Goal: Answer question/provide support

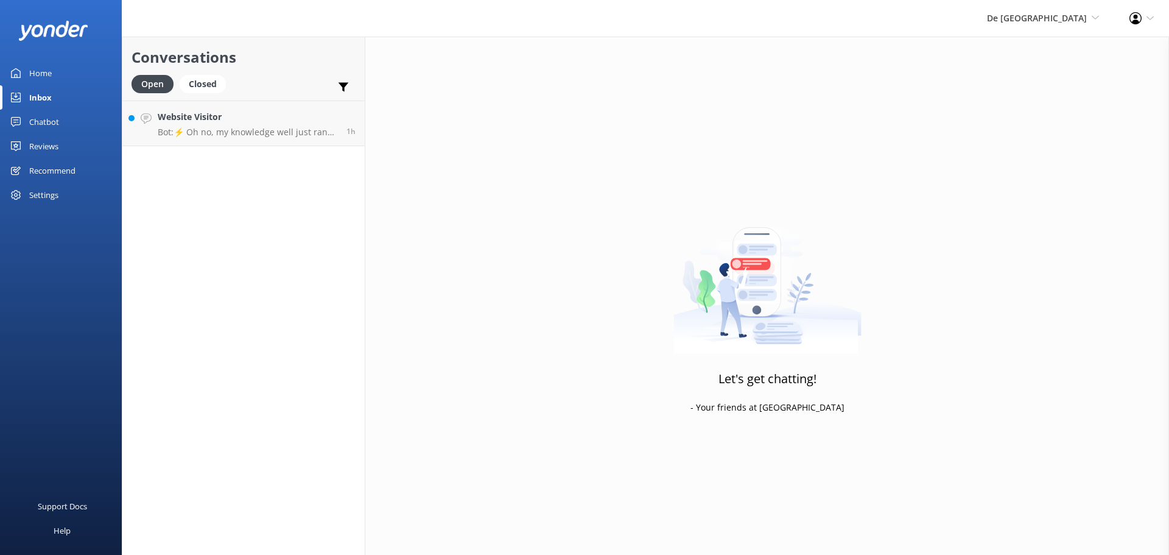
click at [279, 120] on h4 "Website Visitor" at bounding box center [248, 116] width 180 height 13
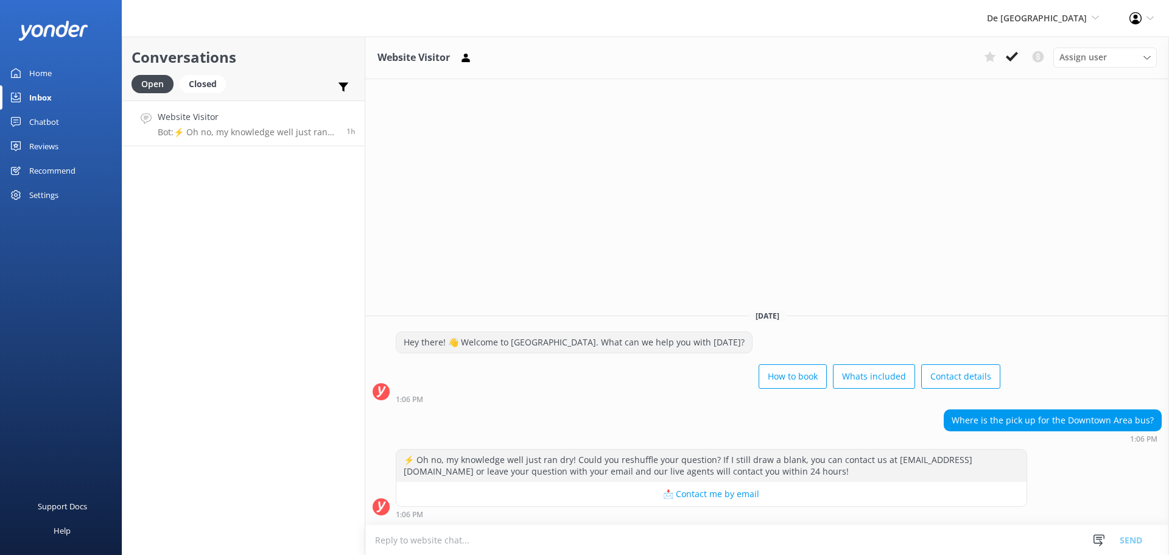
click at [850, 541] on textarea at bounding box center [767, 540] width 804 height 30
click at [415, 534] on textarea at bounding box center [767, 540] width 804 height 30
click at [503, 535] on textarea at bounding box center [767, 540] width 804 height 30
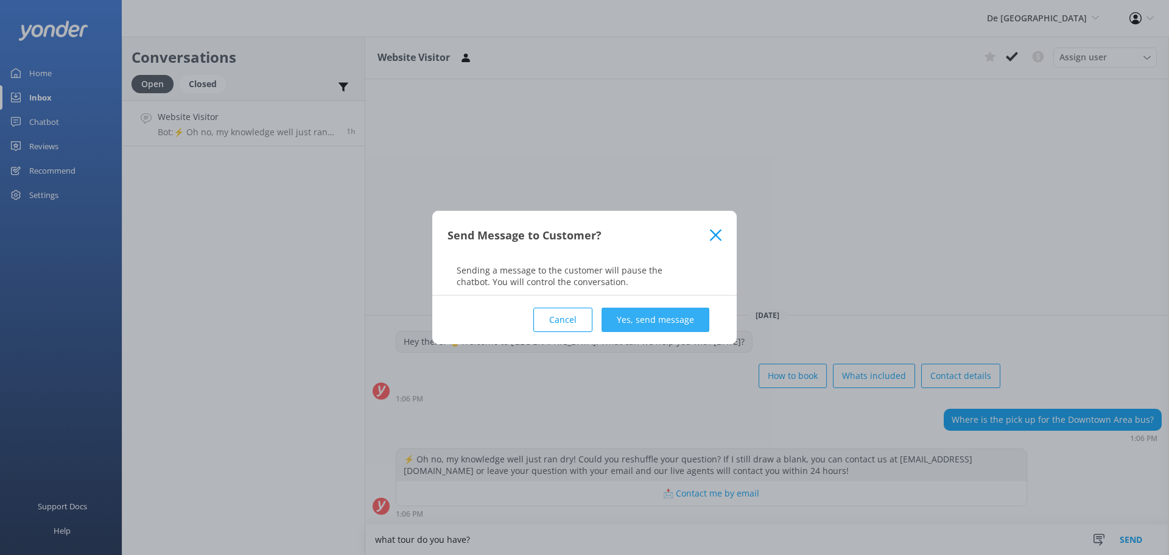
type textarea "what tour do you have?"
click at [668, 324] on button "Yes, send message" at bounding box center [656, 320] width 108 height 24
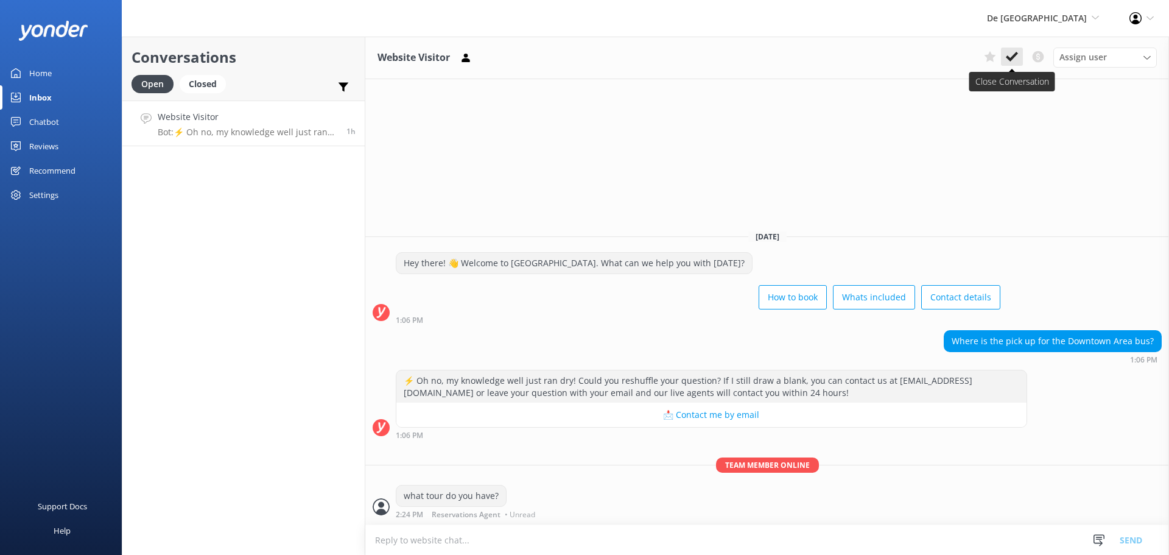
click at [1008, 58] on use at bounding box center [1012, 57] width 12 height 10
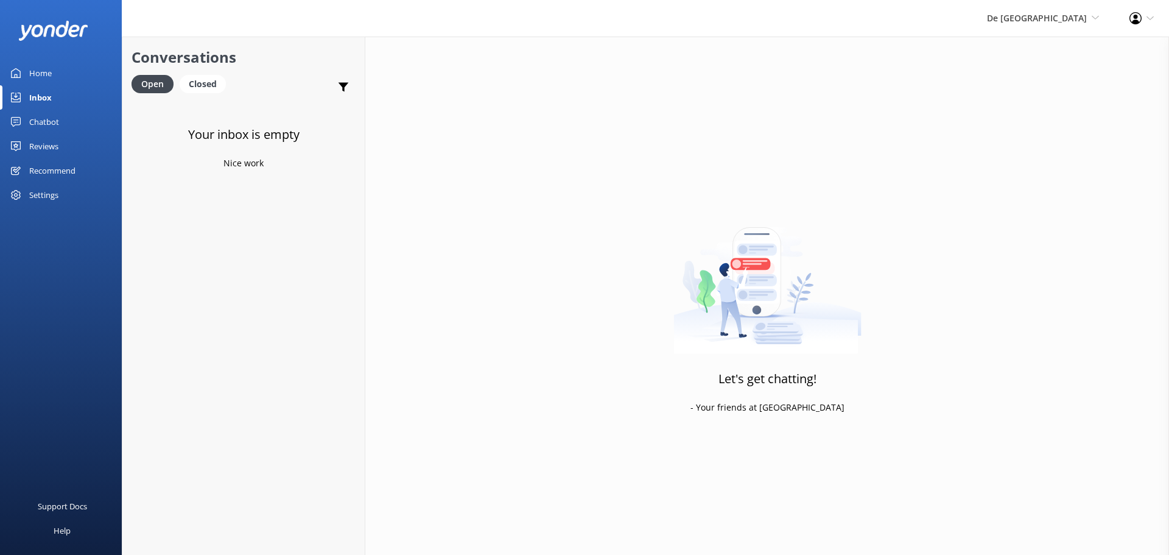
click at [1064, 30] on div "De Palm Island De Palm Island Aruba's Activities Expert The Captain" at bounding box center [1043, 18] width 142 height 37
click at [1061, 77] on link "Aruba's Activities Expert" at bounding box center [1054, 81] width 122 height 29
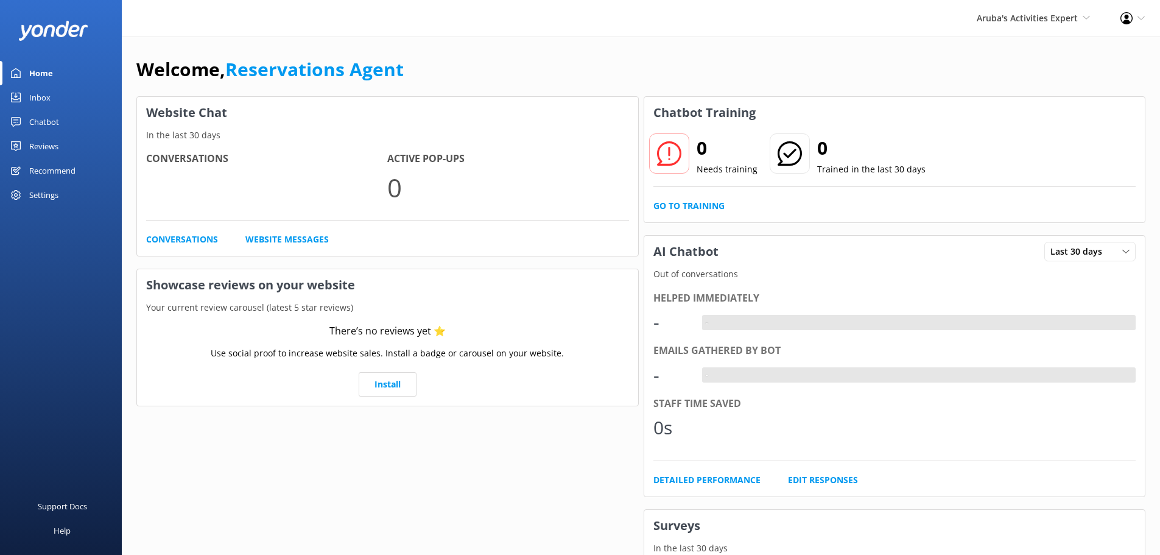
click at [40, 101] on div "Inbox" at bounding box center [39, 97] width 21 height 24
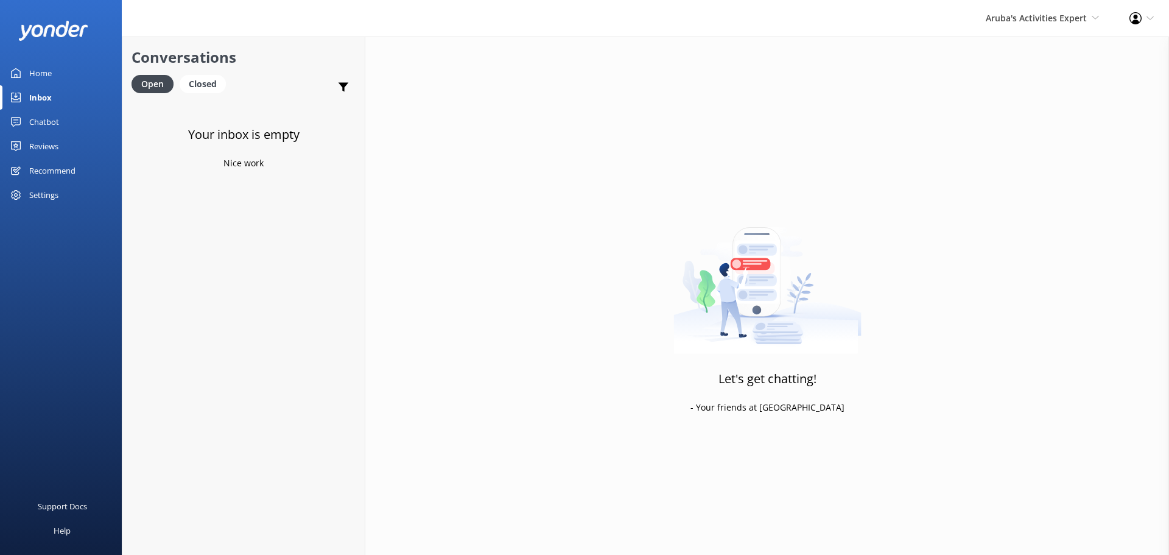
click at [1033, 27] on div "Aruba's Activities Expert De Palm Island Aruba's Activities Expert The Captain" at bounding box center [1043, 18] width 144 height 37
click at [1018, 110] on link "The Captain" at bounding box center [1054, 110] width 122 height 29
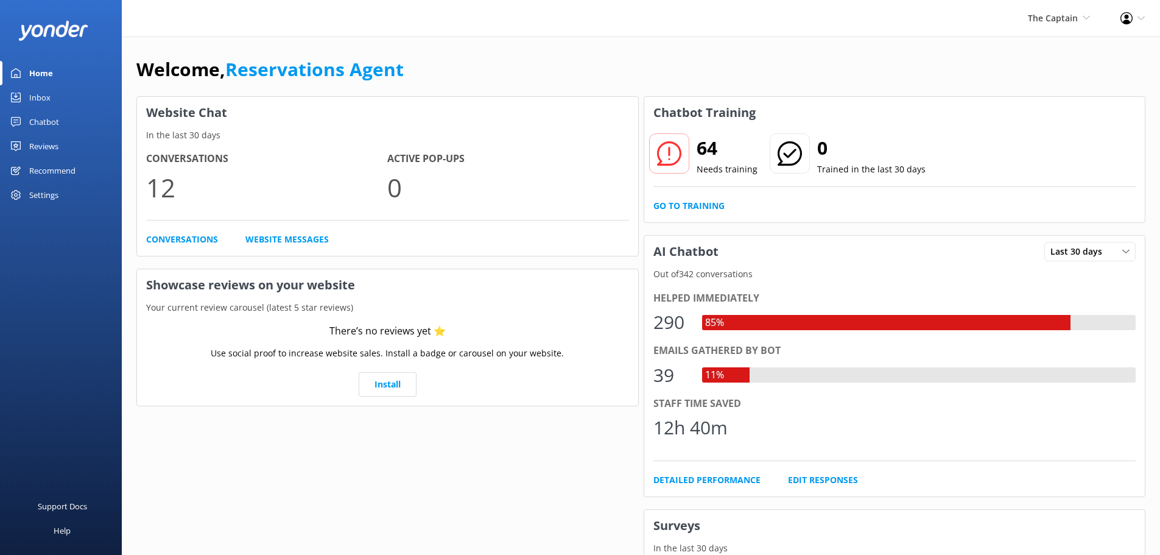
click at [34, 100] on div "Inbox" at bounding box center [39, 97] width 21 height 24
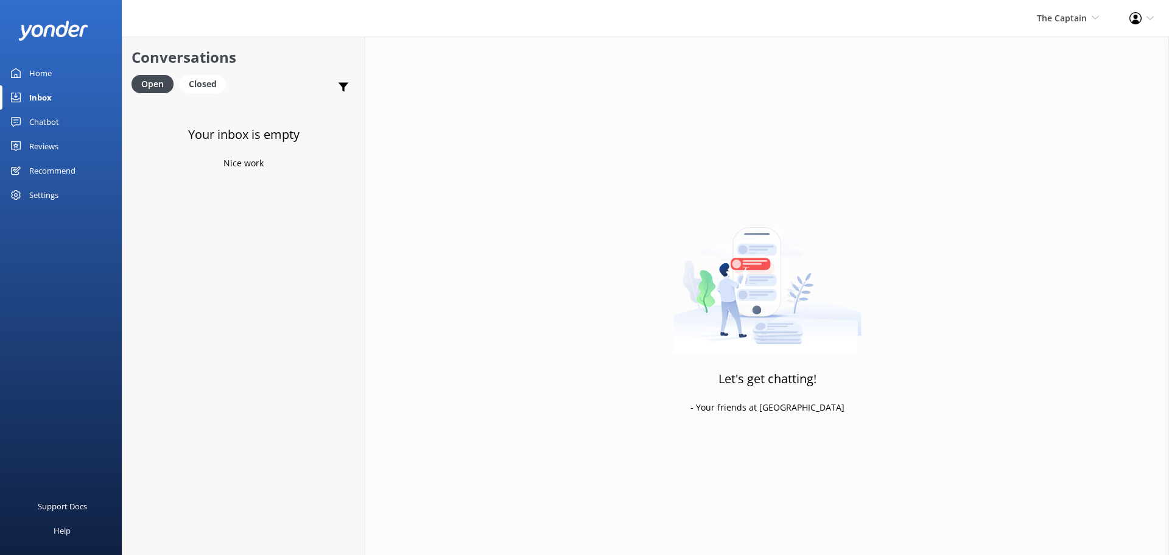
click at [1075, 28] on div "The Captain De Palm Island Aruba's Activities Expert The Captain" at bounding box center [1068, 18] width 93 height 37
click at [1068, 48] on link "De [GEOGRAPHIC_DATA]" at bounding box center [1054, 52] width 122 height 29
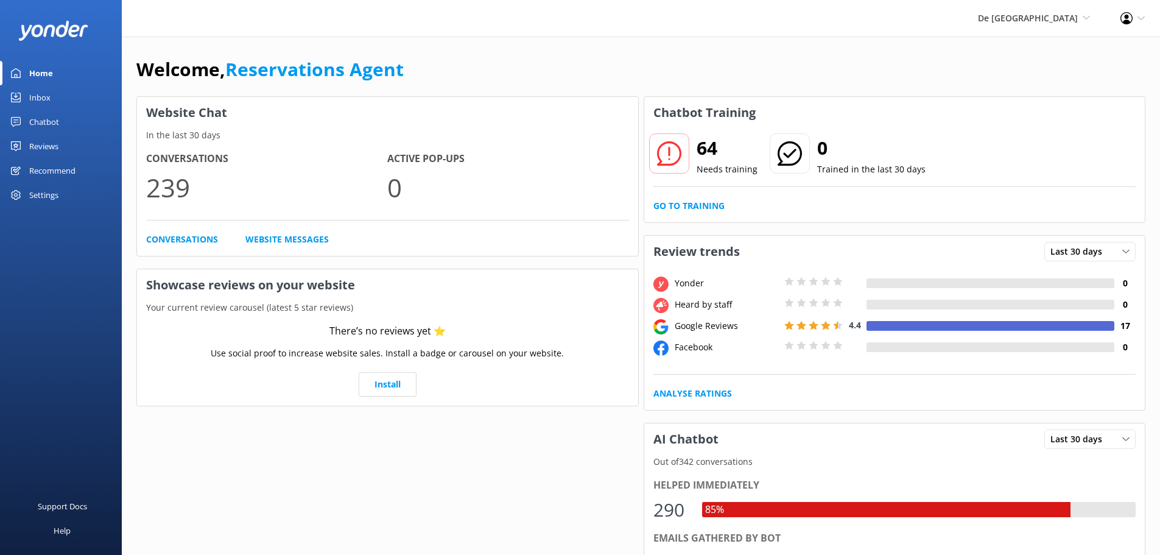
click at [51, 102] on link "Inbox" at bounding box center [61, 97] width 122 height 24
